Goal: Register for event/course

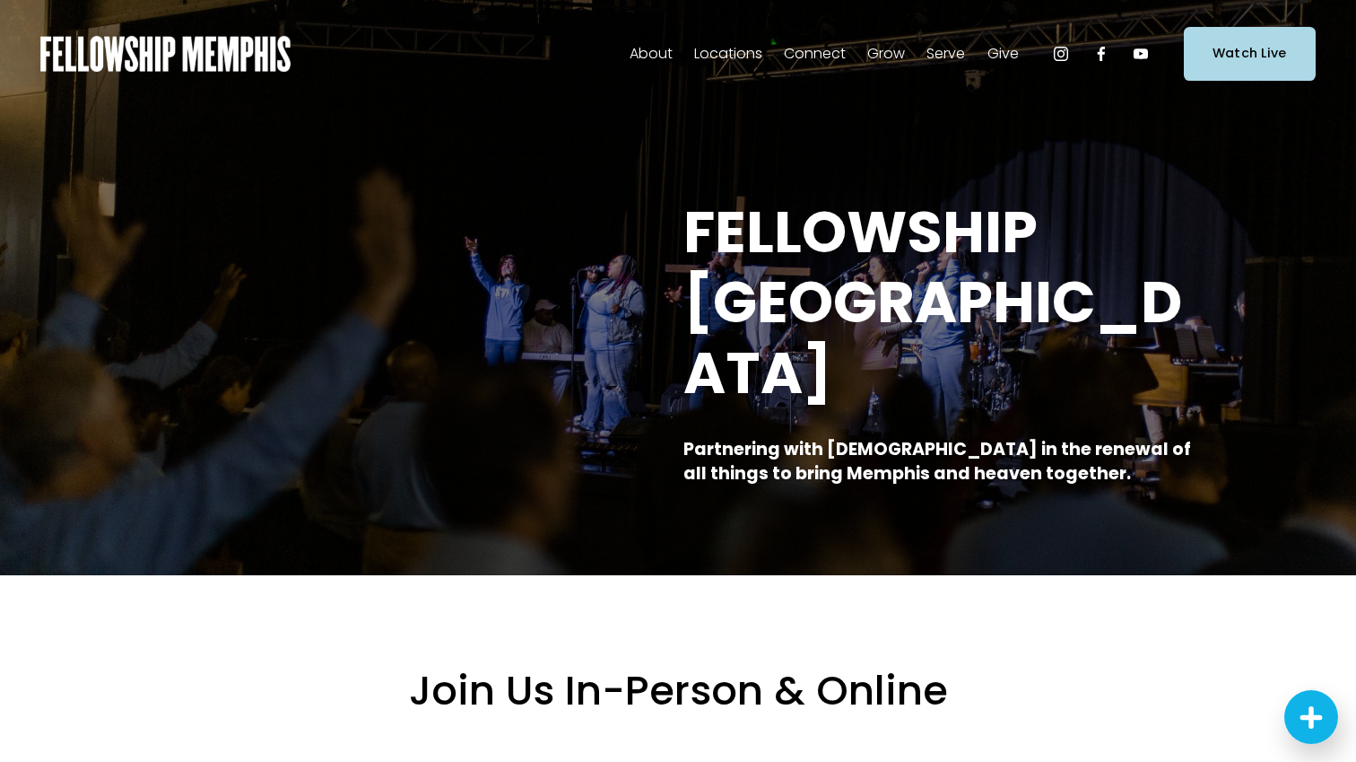
click at [0, 0] on span "Events" at bounding box center [0, 0] width 0 height 0
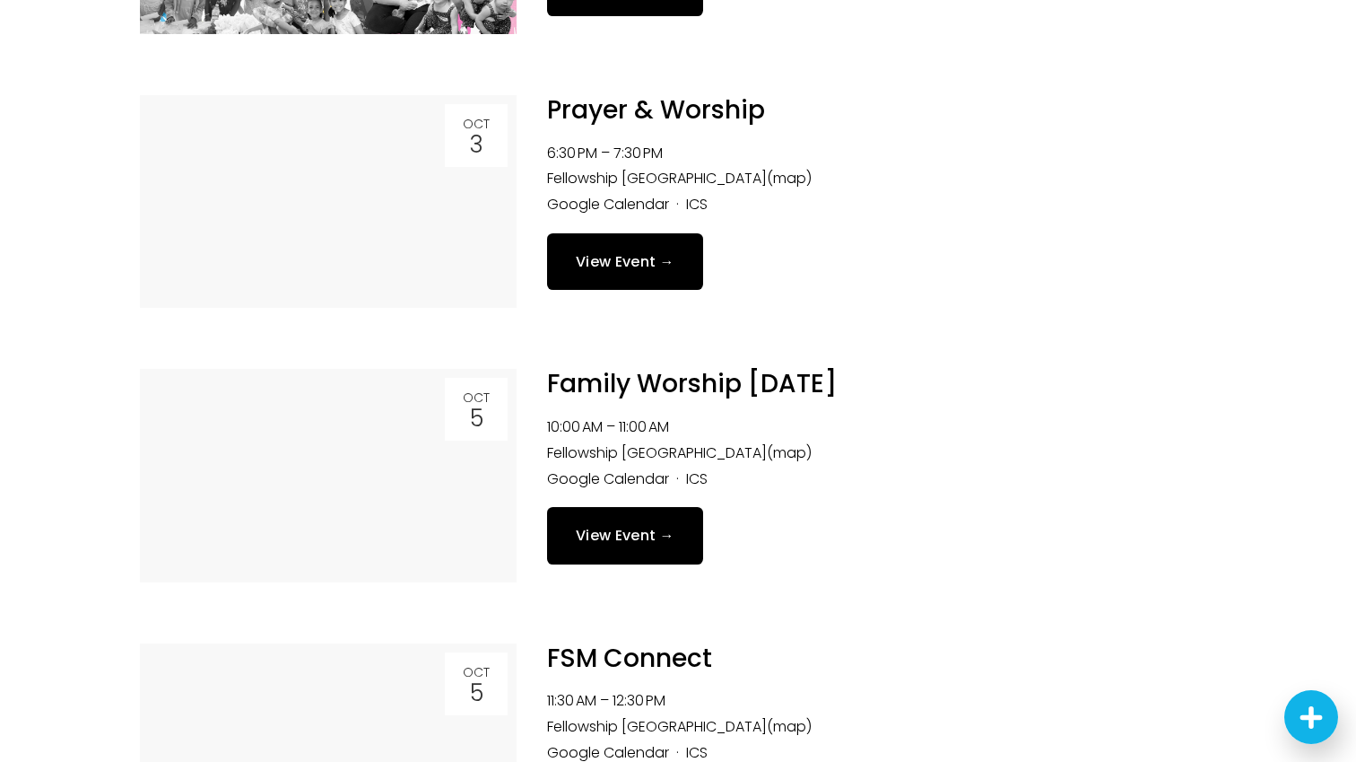
scroll to position [1339, 0]
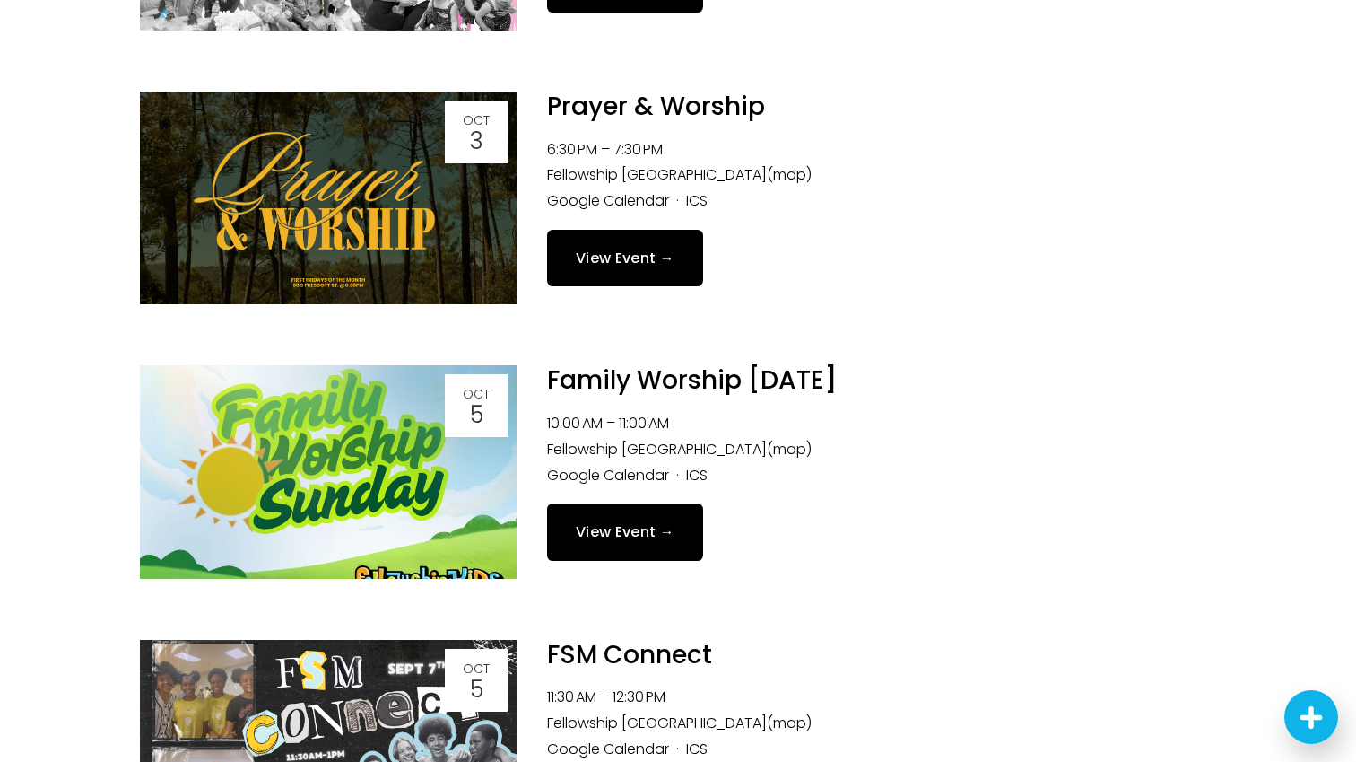
click at [627, 273] on link "View Event →" at bounding box center [625, 258] width 156 height 57
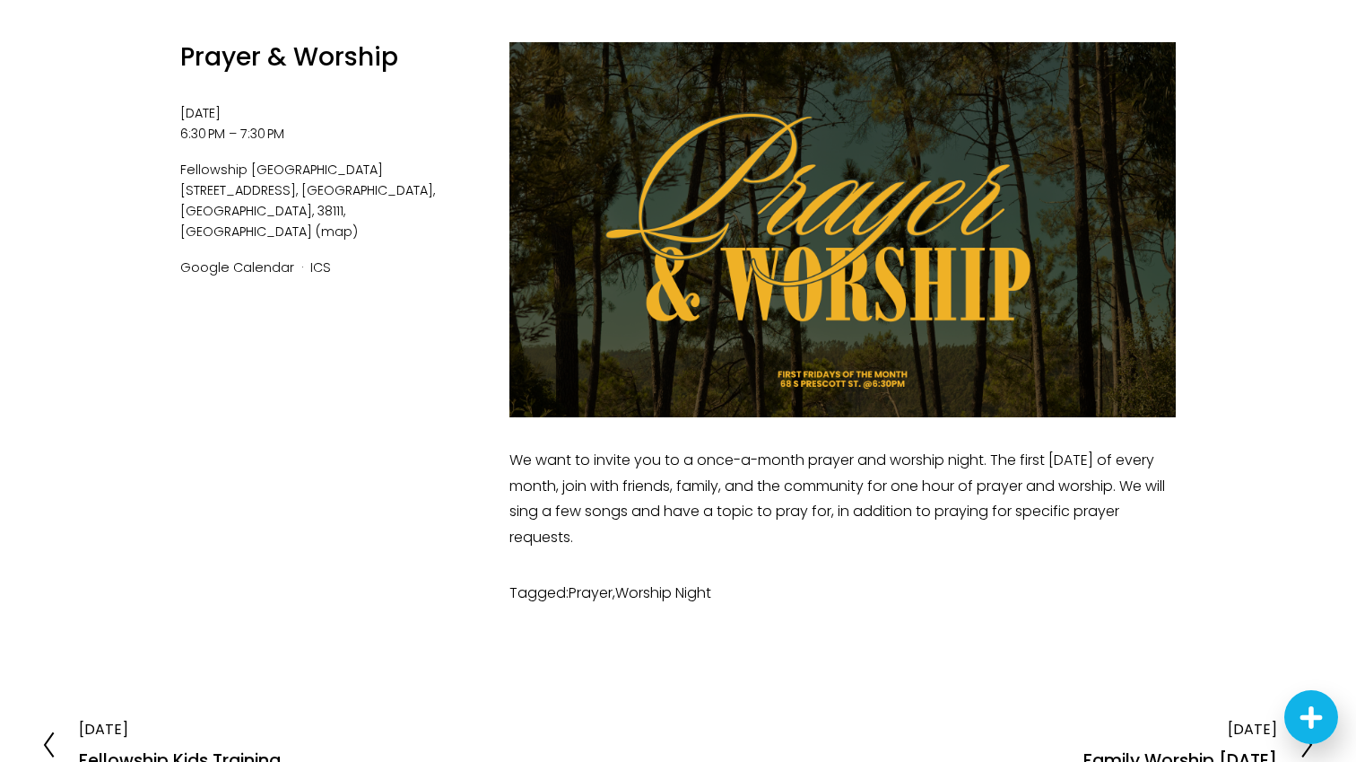
scroll to position [231, 0]
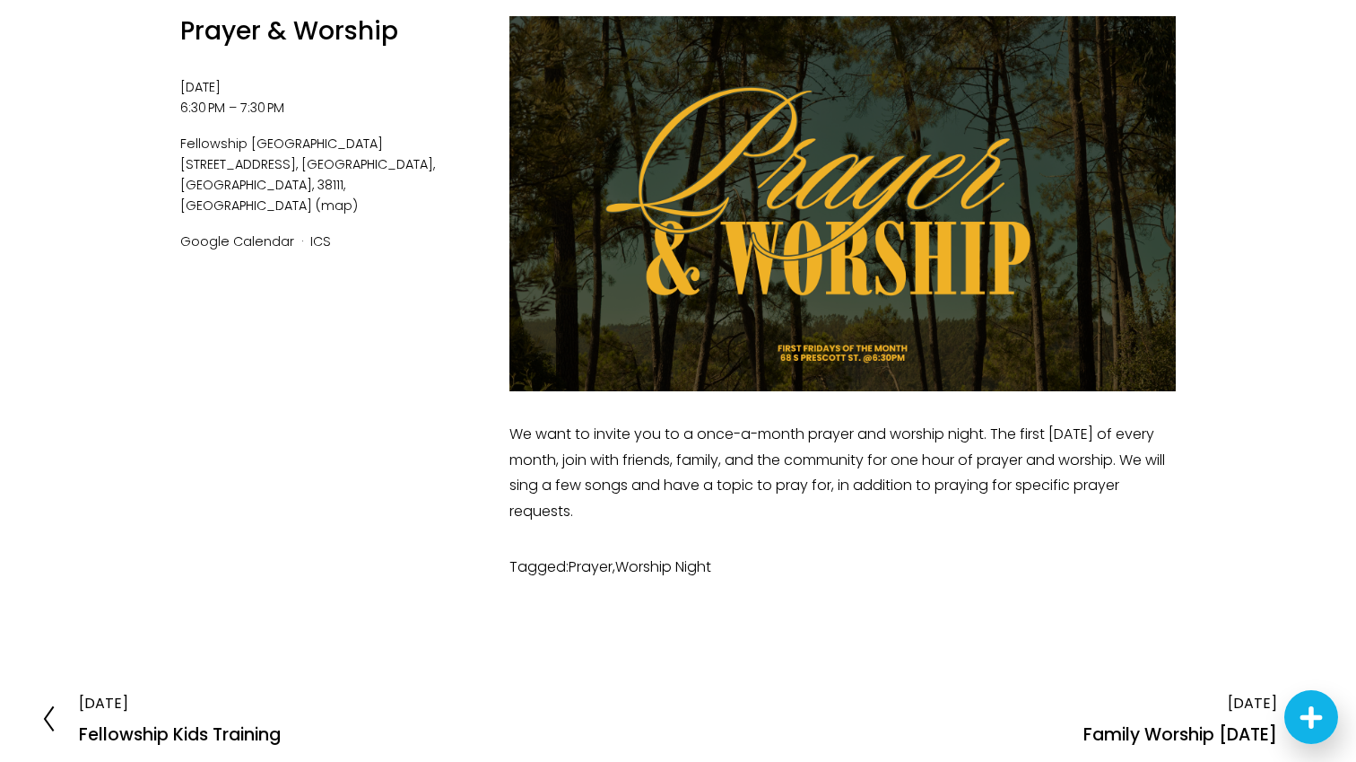
click at [908, 434] on p "We want to invite you to a once-a-month prayer and worship night. The first [DA…" at bounding box center [842, 473] width 666 height 103
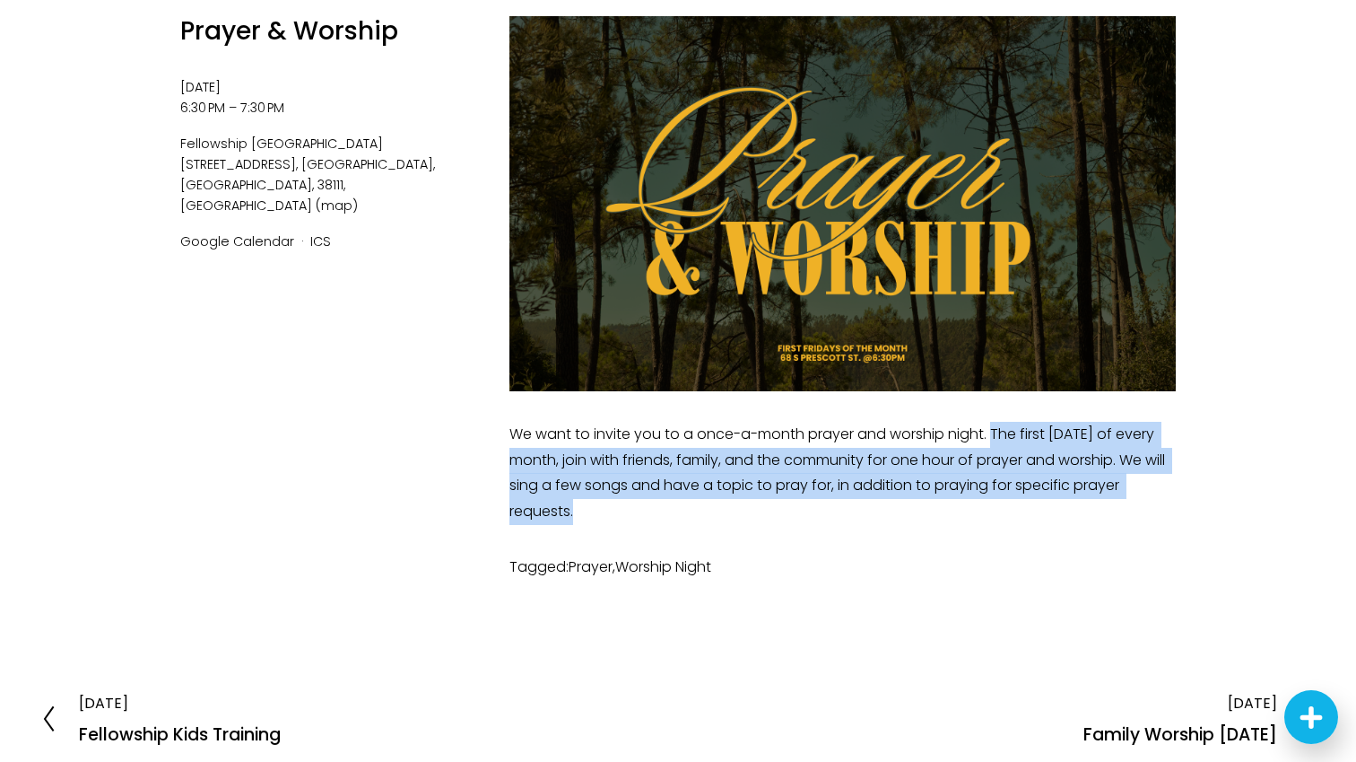
drag, startPoint x: 993, startPoint y: 434, endPoint x: 966, endPoint y: 525, distance: 94.5
click at [966, 525] on div "We want to invite you to a once-a-month prayer and worship night. The first [DA…" at bounding box center [842, 473] width 697 height 134
copy p "The first Friday of every month, join with friends, family, and the community f…"
